Goal: Check status: Check status

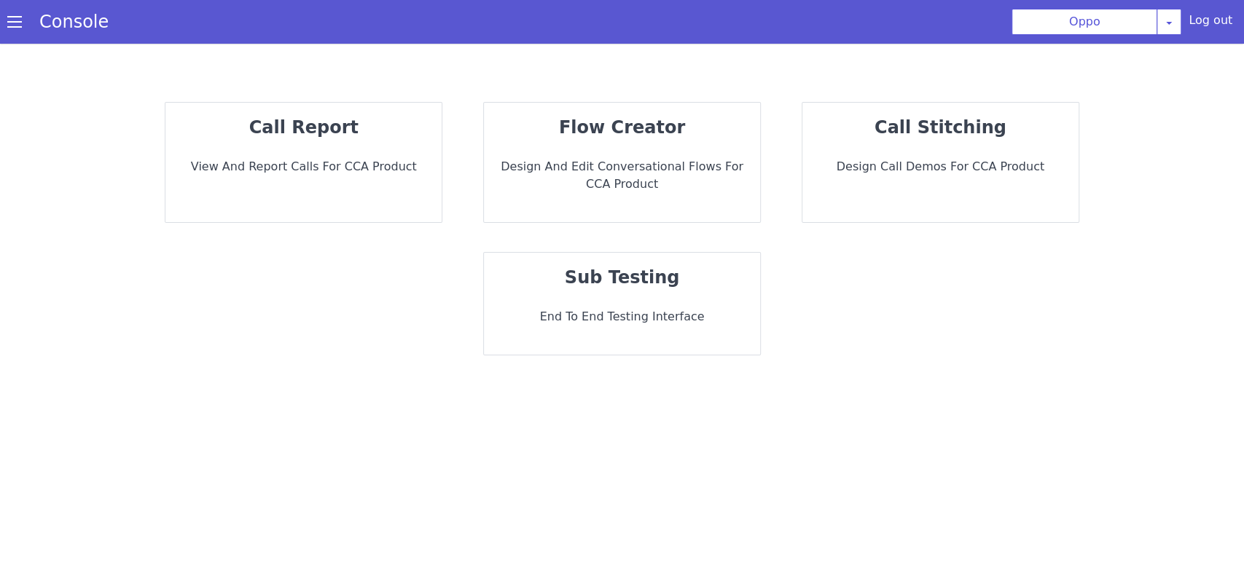
click at [297, 159] on p "View and report calls for CCA Product" at bounding box center [303, 166] width 253 height 17
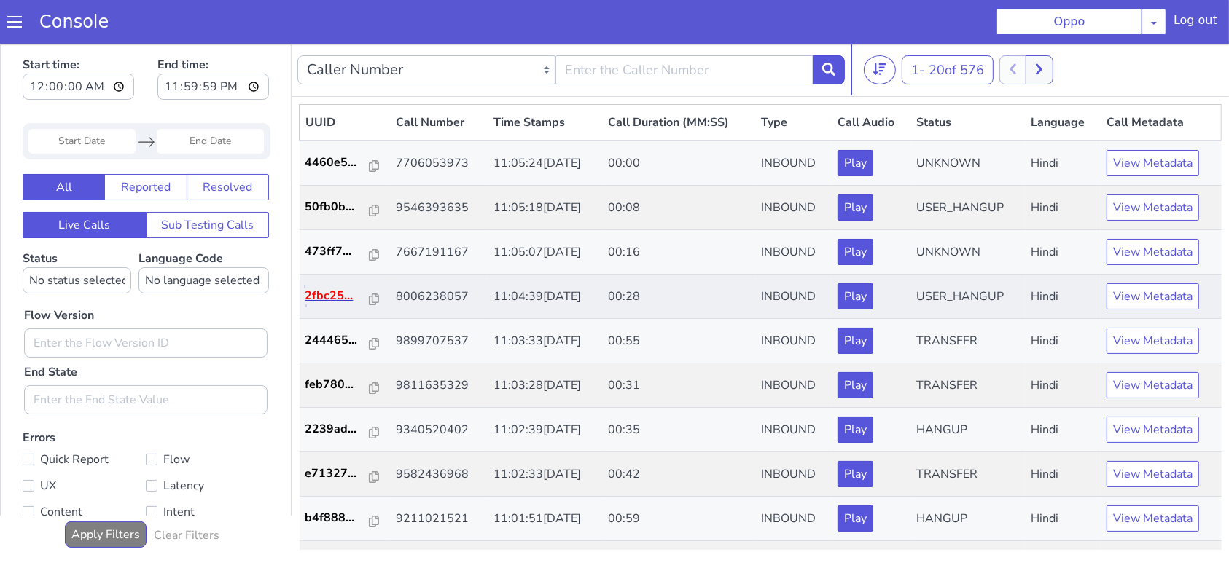
click at [315, 300] on p "2fbc25..." at bounding box center [337, 294] width 65 height 17
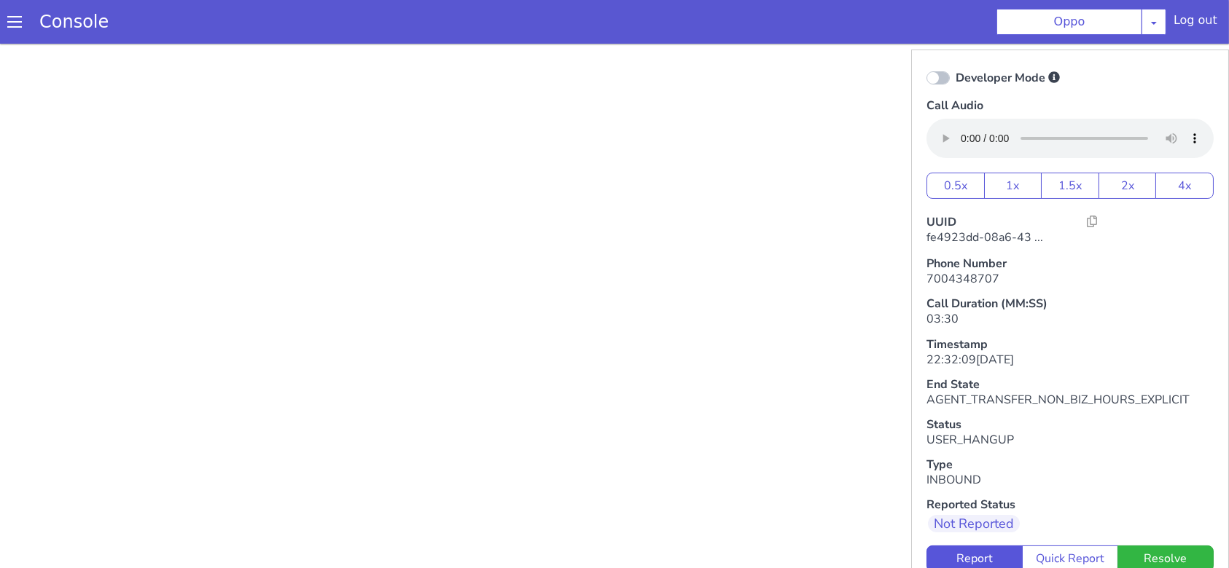
drag, startPoint x: 950, startPoint y: 361, endPoint x: 990, endPoint y: 359, distance: 40.1
click at [990, 359] on h6 "22:32:09, 2nd Jul 2025" at bounding box center [1069, 360] width 287 height 14
